Goal: Task Accomplishment & Management: Complete application form

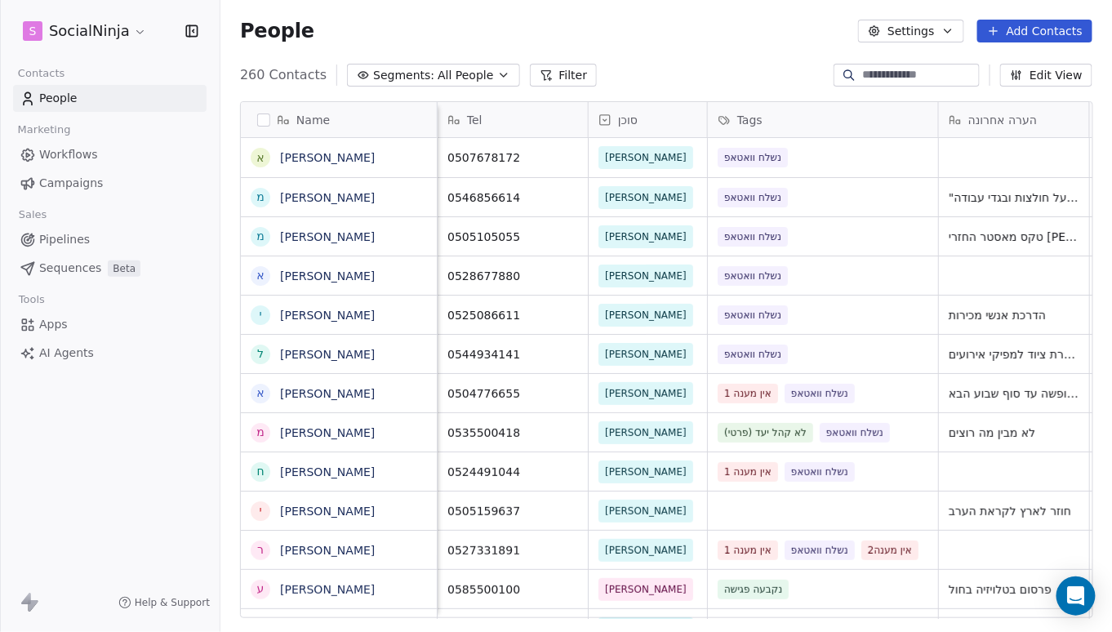
scroll to position [544, 879]
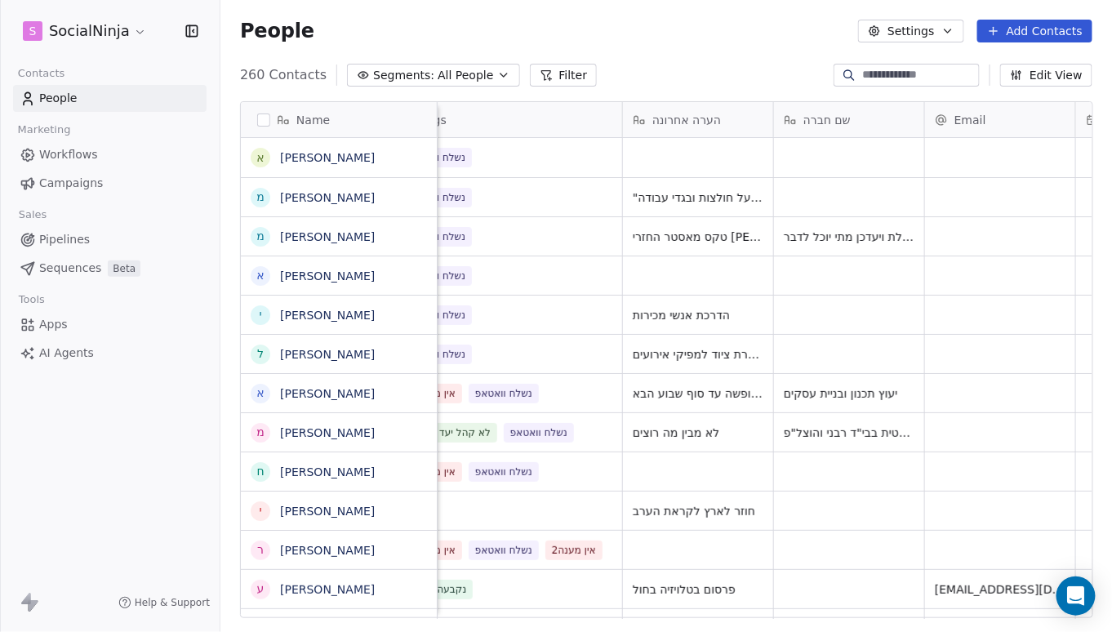
click at [600, 11] on div "People Settings Add Contacts" at bounding box center [665, 31] width 891 height 62
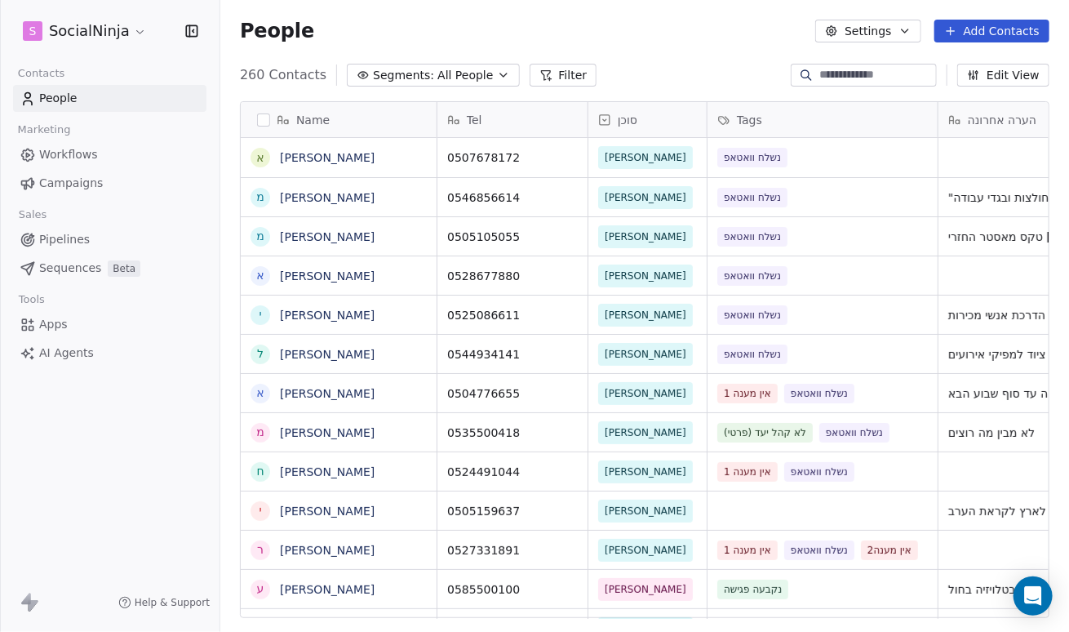
scroll to position [12, 12]
click at [981, 29] on button "Add Contacts" at bounding box center [992, 31] width 115 height 23
click at [953, 64] on span "Create new contact" at bounding box center [1001, 65] width 112 height 17
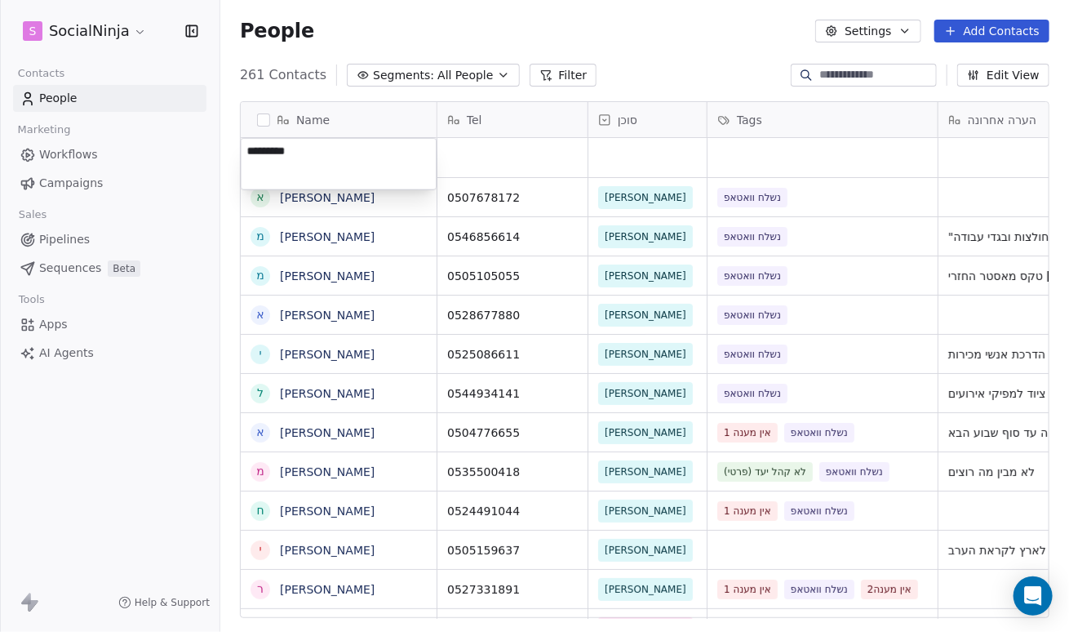
type textarea "**********"
click at [454, 158] on html "S SocialNinja Contacts People Marketing Workflows Campaigns Sales Pipelines Seq…" at bounding box center [534, 316] width 1069 height 632
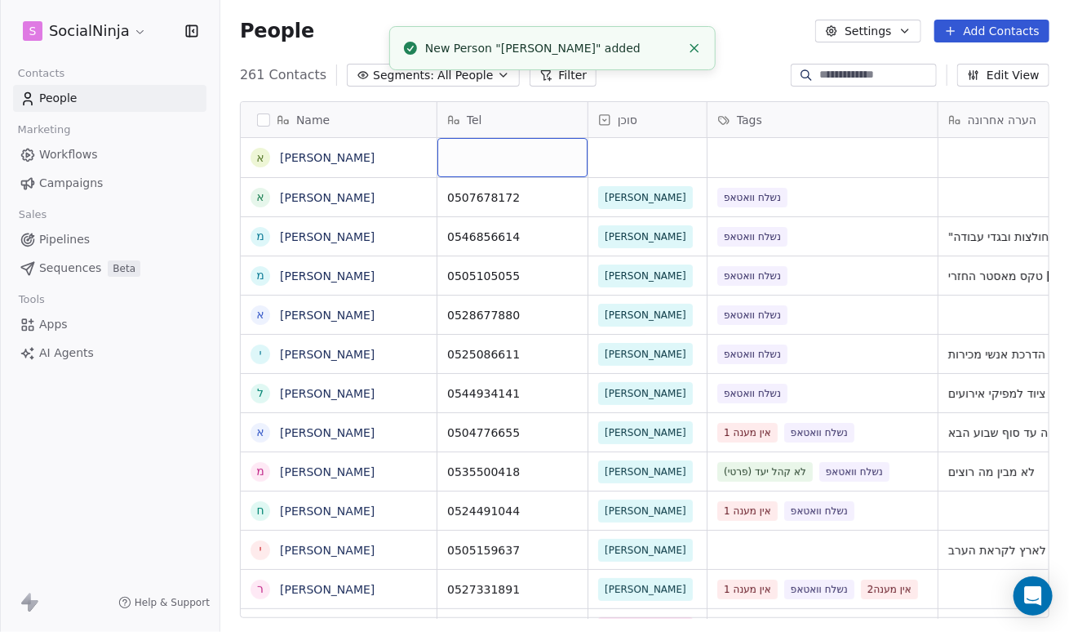
click at [454, 159] on div "grid" at bounding box center [513, 157] width 150 height 39
click at [450, 148] on textarea "**********" at bounding box center [512, 164] width 149 height 51
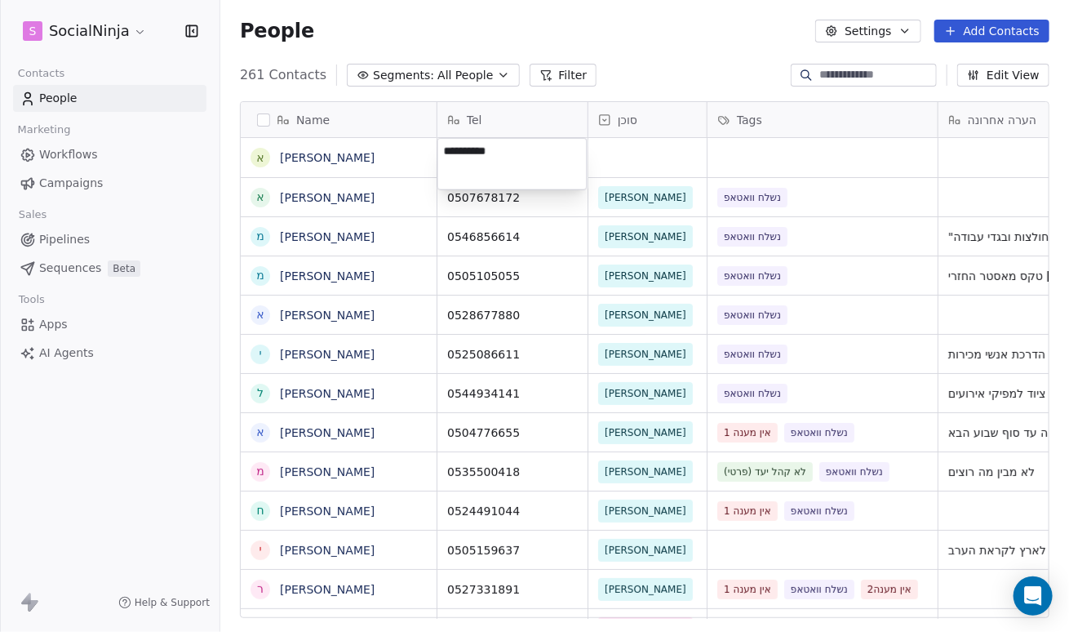
type textarea "**********"
click at [600, 167] on html "S SocialNinja Contacts People Marketing Workflows Campaigns Sales Pipelines Seq…" at bounding box center [534, 316] width 1069 height 632
click at [600, 167] on div "grid" at bounding box center [648, 157] width 118 height 39
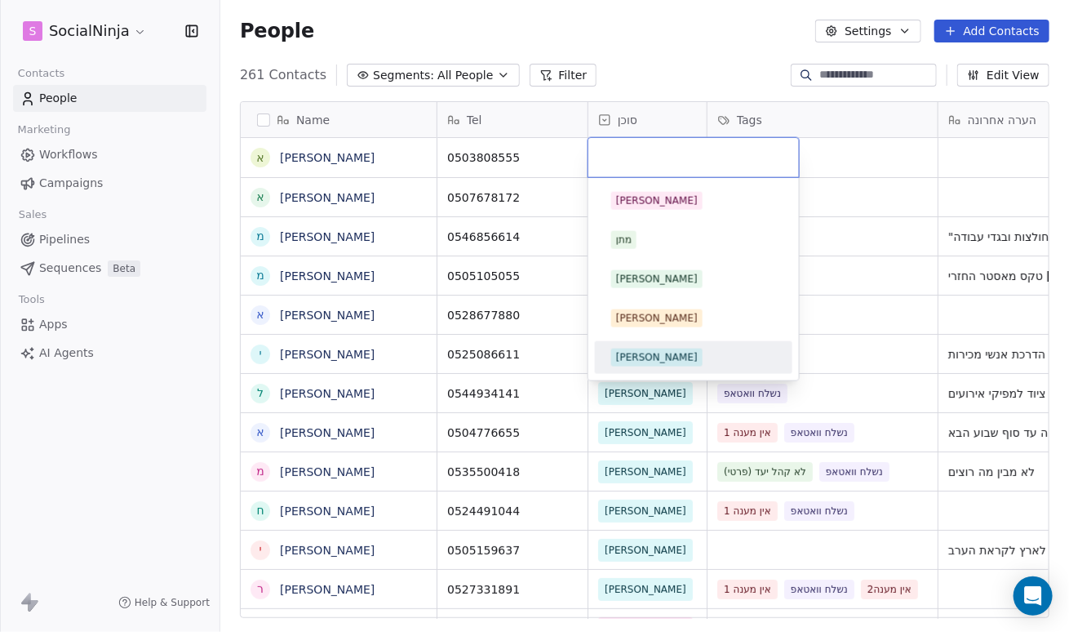
click at [611, 351] on span "[PERSON_NAME]" at bounding box center [656, 358] width 91 height 18
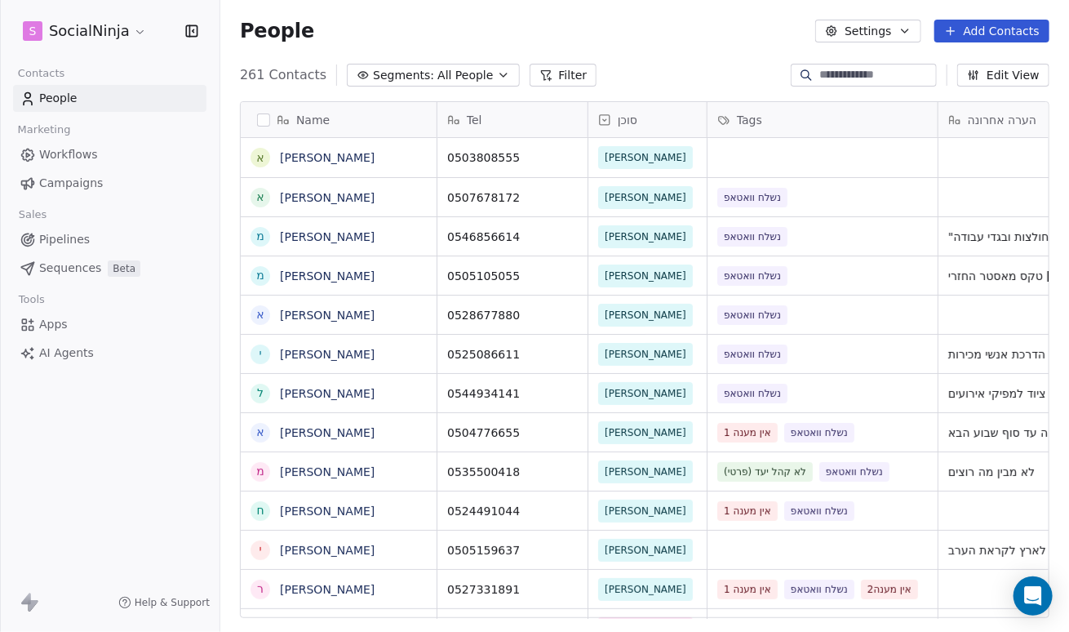
click at [684, 52] on div "People Settings Add Contacts" at bounding box center [644, 31] width 849 height 62
click at [731, 144] on div "grid" at bounding box center [823, 157] width 230 height 39
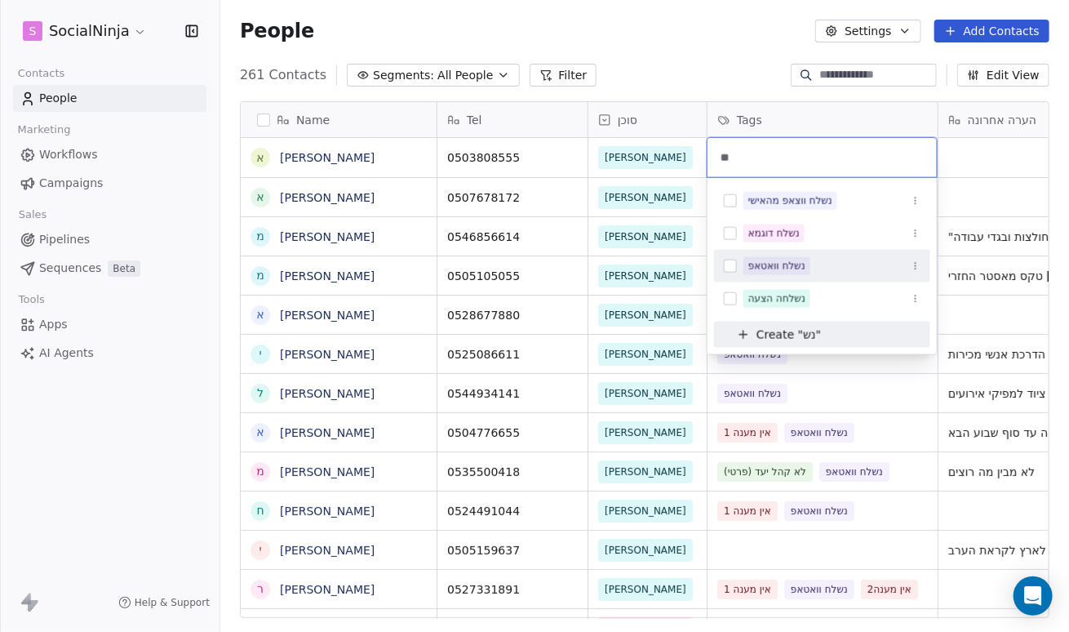
type input "**"
drag, startPoint x: 731, startPoint y: 260, endPoint x: 729, endPoint y: 238, distance: 22.1
click at [731, 260] on button "Suggestions" at bounding box center [730, 266] width 13 height 13
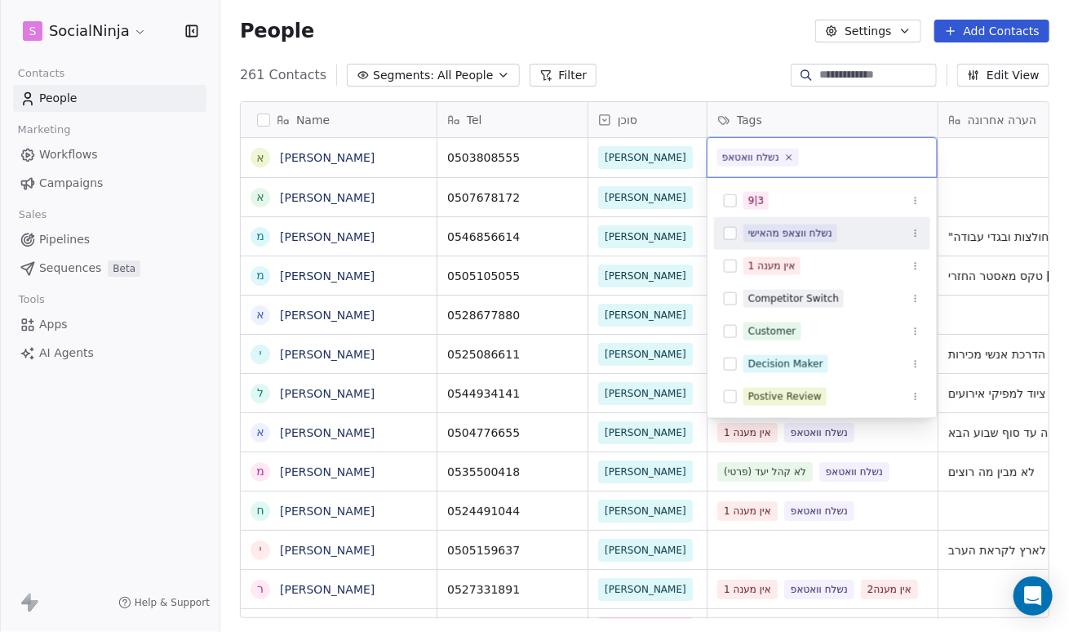
click at [676, 32] on html "S SocialNinja Contacts People Marketing Workflows Campaigns Sales Pipelines Seq…" at bounding box center [534, 316] width 1069 height 632
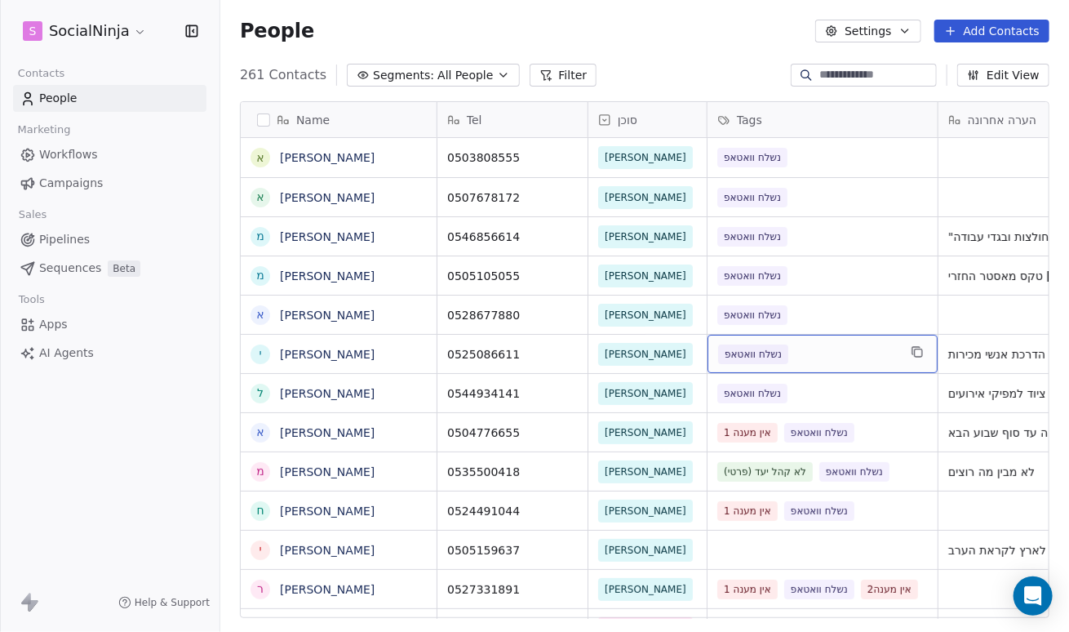
click at [823, 354] on div "נשלח וואטאפ" at bounding box center [808, 354] width 180 height 20
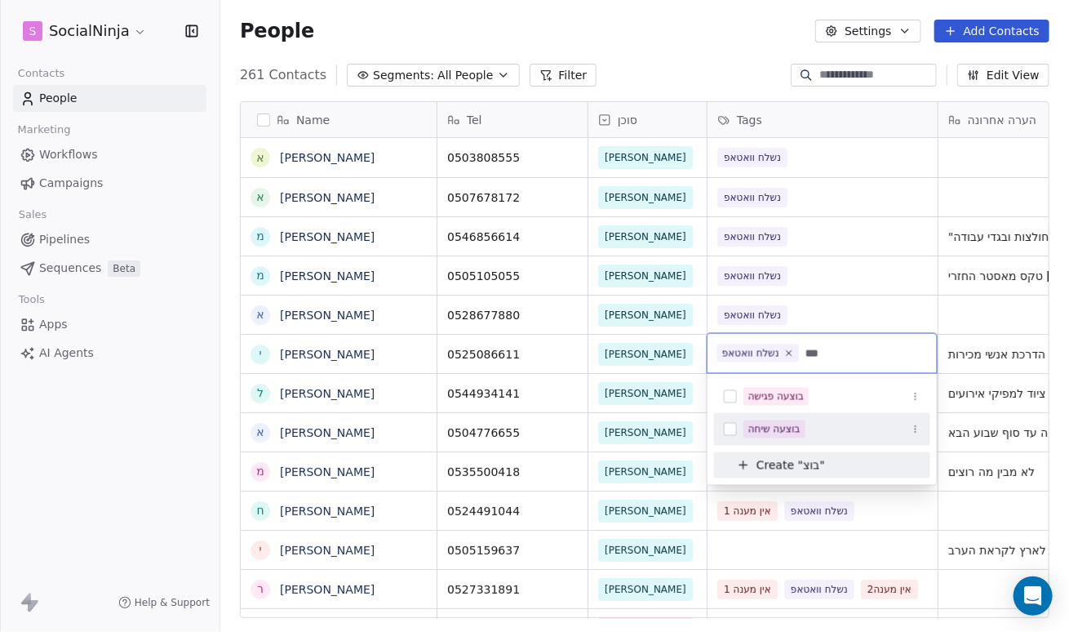
type input "***"
click at [735, 431] on button "Suggestions" at bounding box center [730, 429] width 13 height 13
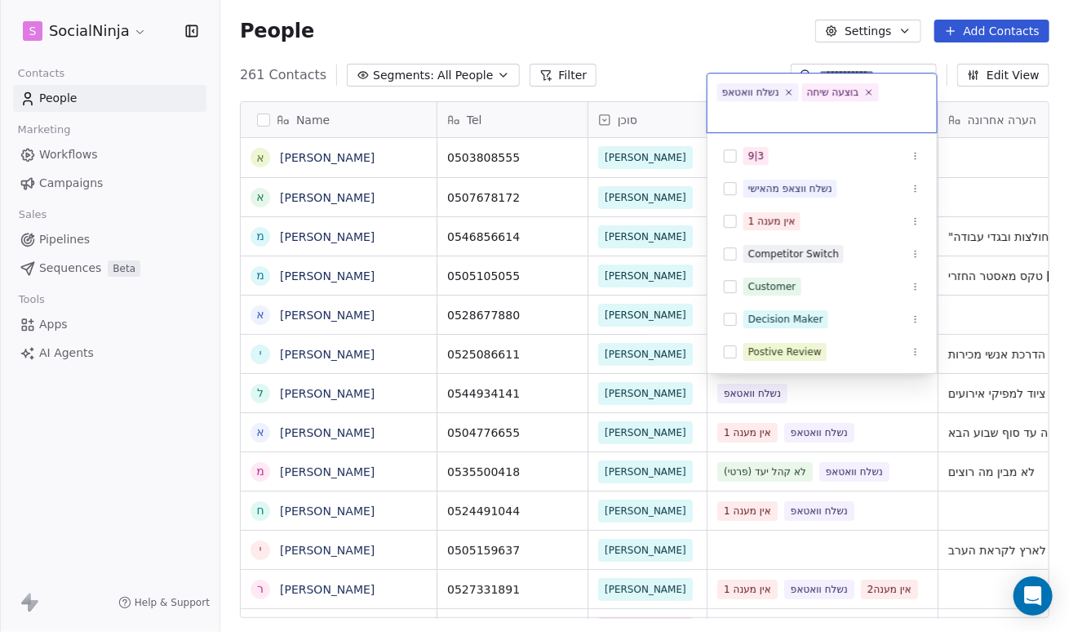
click at [620, 61] on html "S SocialNinja Contacts People Marketing Workflows Campaigns Sales Pipelines Seq…" at bounding box center [534, 316] width 1069 height 632
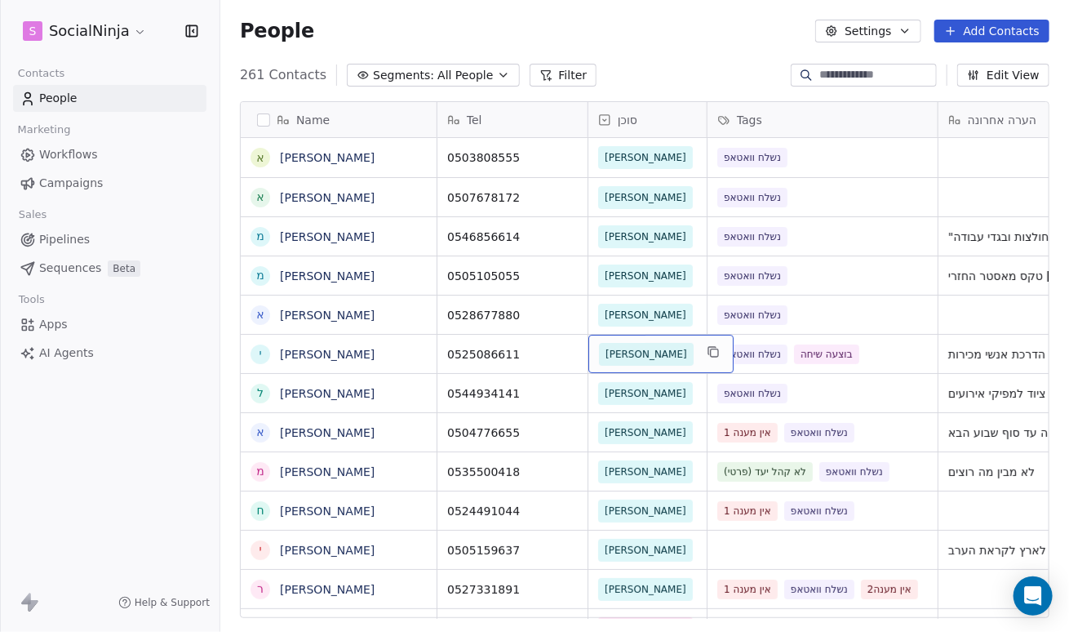
click at [611, 349] on span "[PERSON_NAME]" at bounding box center [647, 354] width 82 height 16
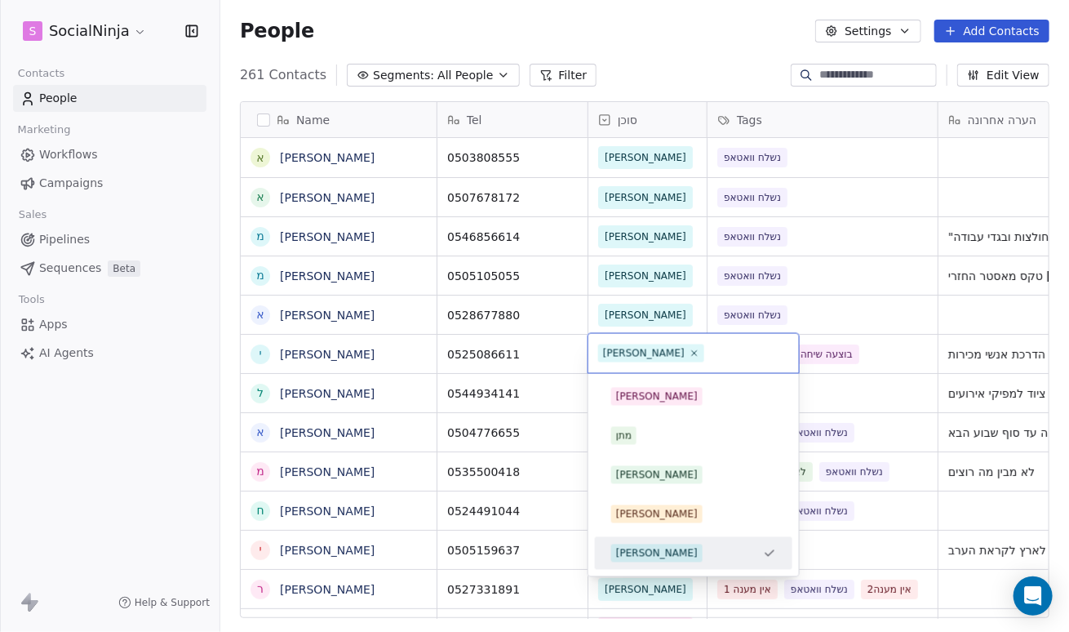
click at [611, 349] on div "[PERSON_NAME]" at bounding box center [644, 353] width 82 height 15
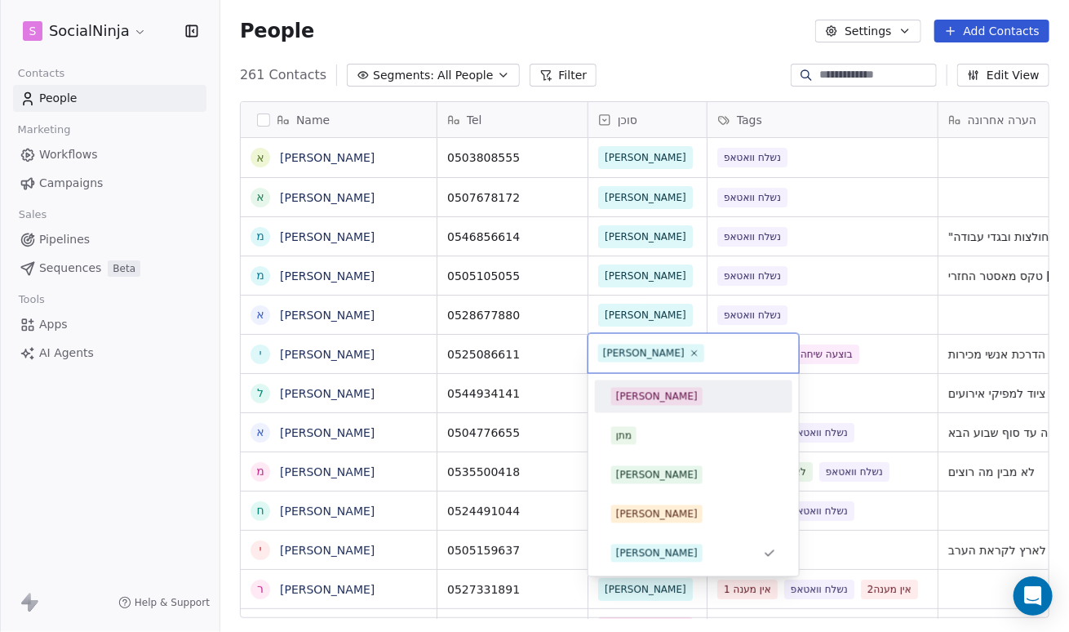
click at [624, 393] on div "[PERSON_NAME]" at bounding box center [657, 396] width 82 height 15
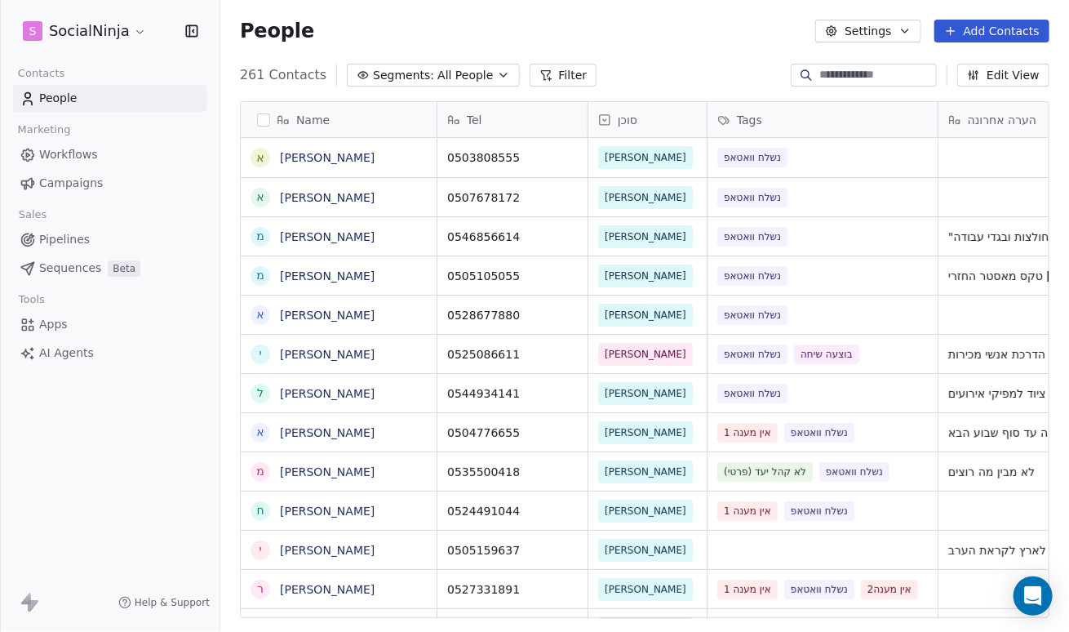
click at [632, 38] on div "People Settings Add Contacts" at bounding box center [645, 31] width 810 height 23
